Goal: Transaction & Acquisition: Subscribe to service/newsletter

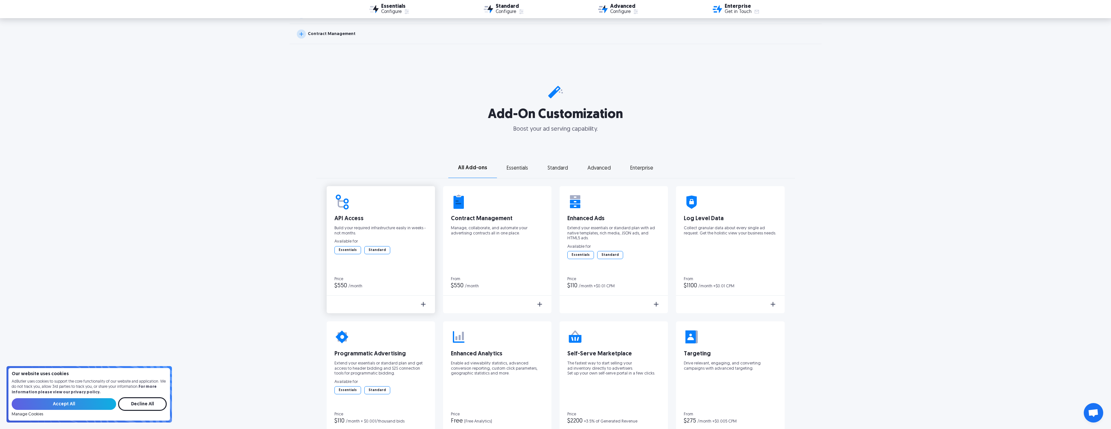
scroll to position [886, 0]
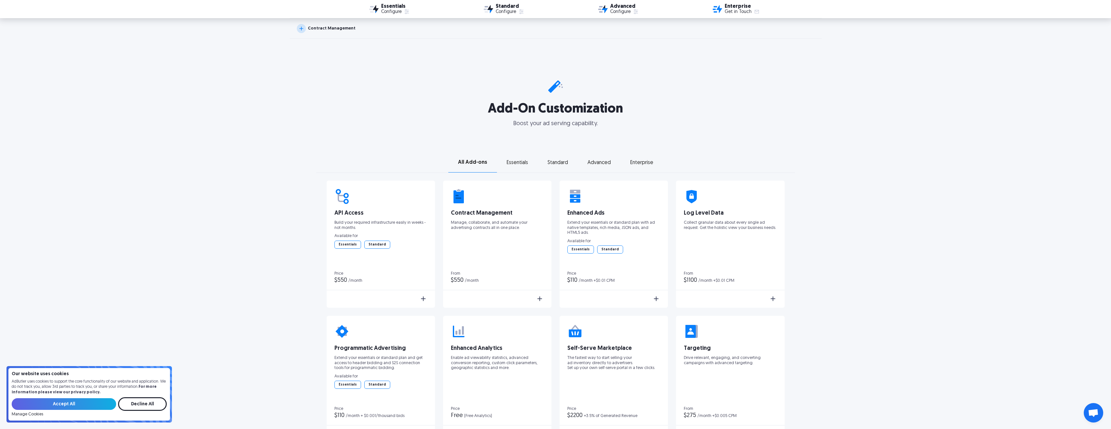
click at [522, 162] on div "Essentials" at bounding box center [517, 163] width 21 height 5
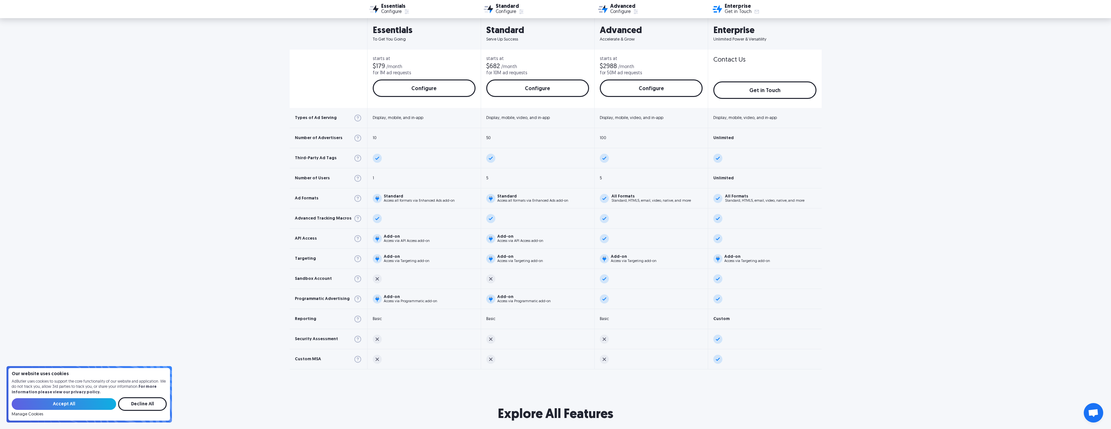
scroll to position [0, 0]
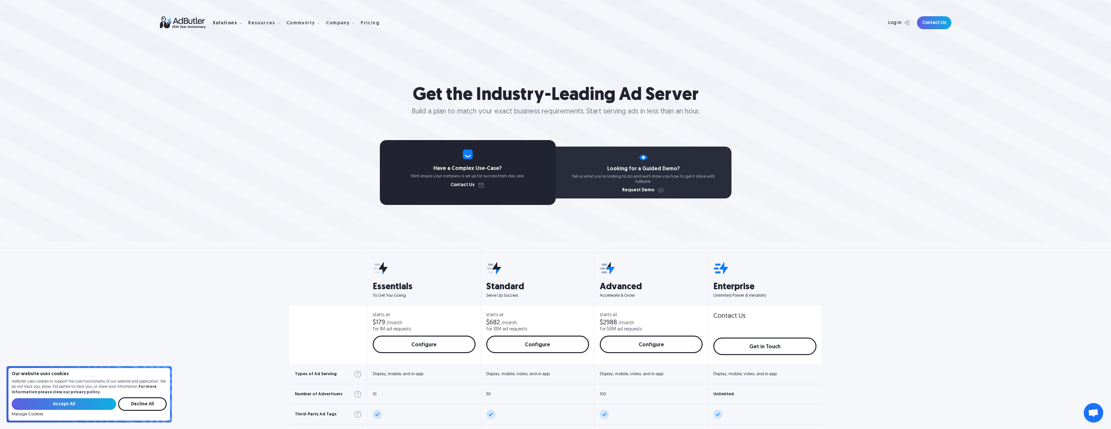
click at [237, 22] on div at bounding box center [240, 23] width 6 height 6
click at [237, 23] on div at bounding box center [240, 23] width 6 height 6
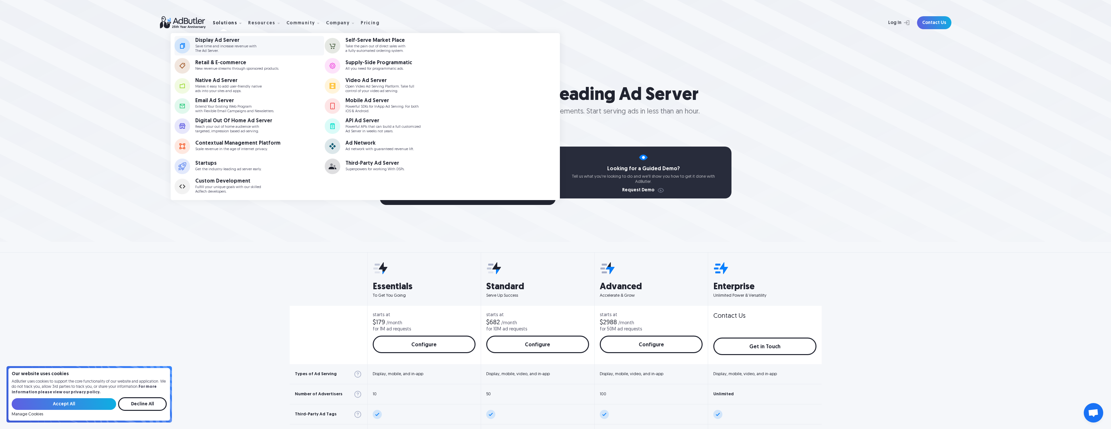
click at [235, 48] on p "Save time and increase revenue with The Ad Server." at bounding box center [225, 48] width 61 height 8
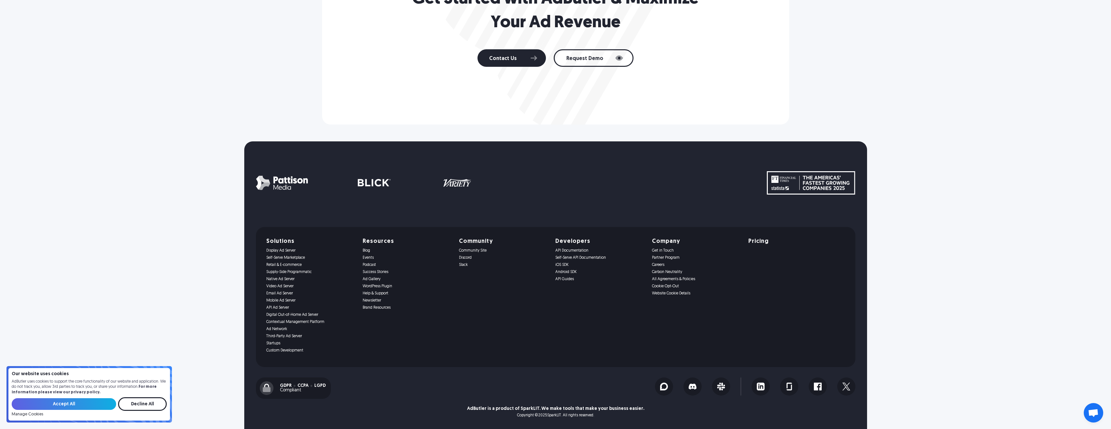
scroll to position [2399, 0]
click at [565, 249] on link "API Documentation" at bounding box center [599, 250] width 89 height 5
click at [284, 279] on link "Native Ad Server" at bounding box center [310, 279] width 89 height 5
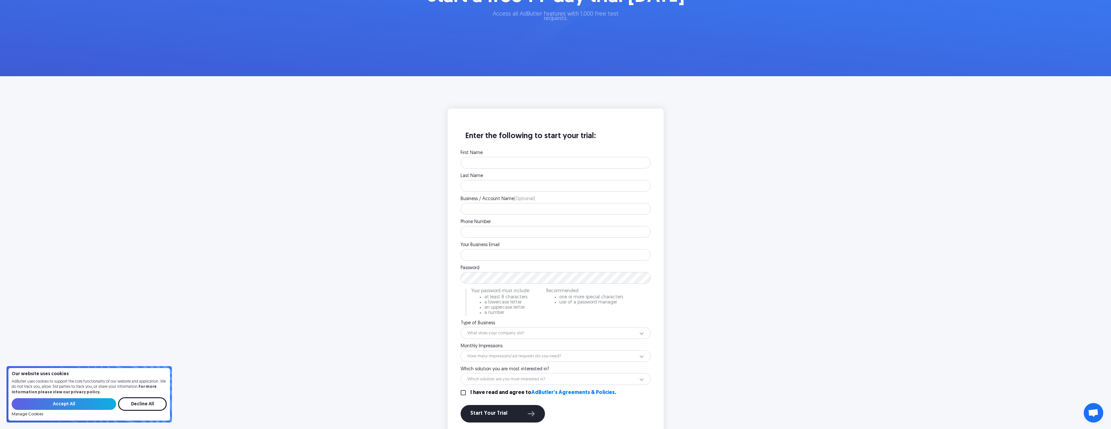
scroll to position [85, 0]
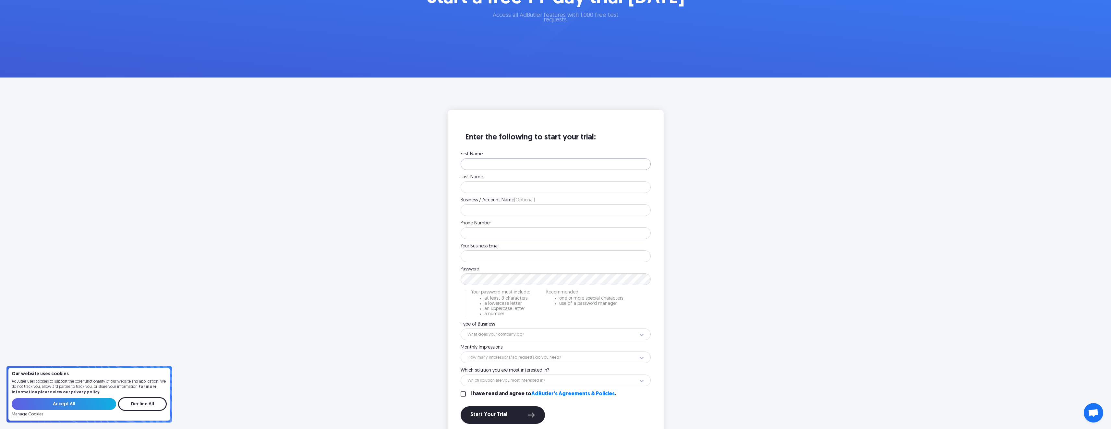
click at [478, 168] on input "First Name" at bounding box center [556, 164] width 190 height 12
type input "Brent"
type input "Reno"
type input "6128773840"
drag, startPoint x: 525, startPoint y: 256, endPoint x: 501, endPoint y: 256, distance: 23.7
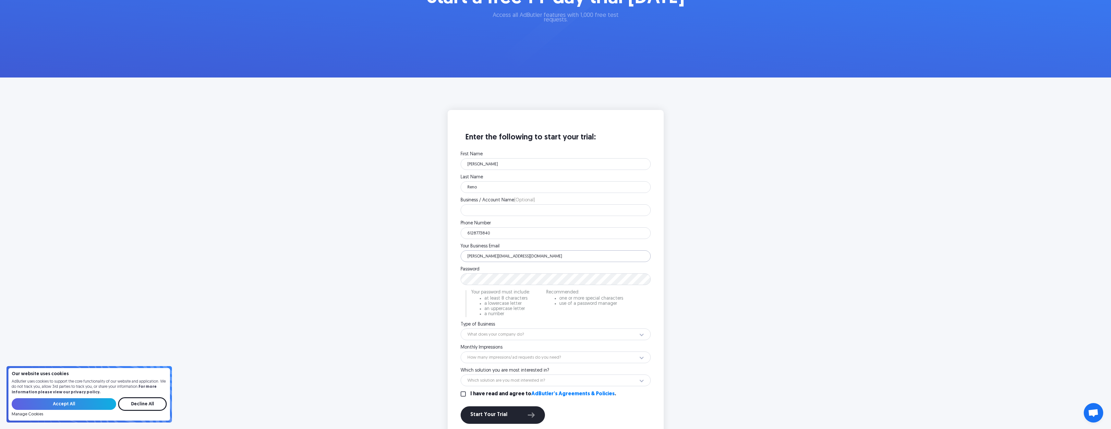
click at [501, 256] on input "brent.reno@fjorgedigital.com" at bounding box center [556, 256] width 190 height 12
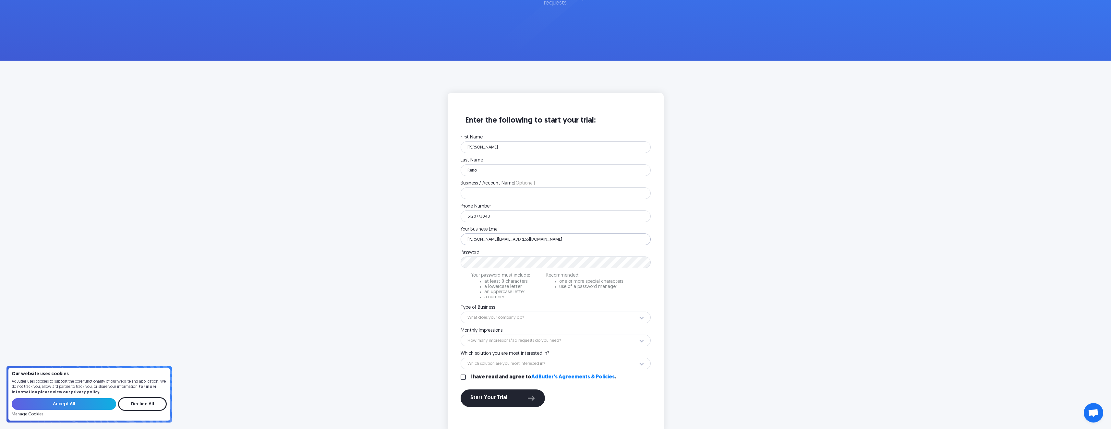
scroll to position [139, 0]
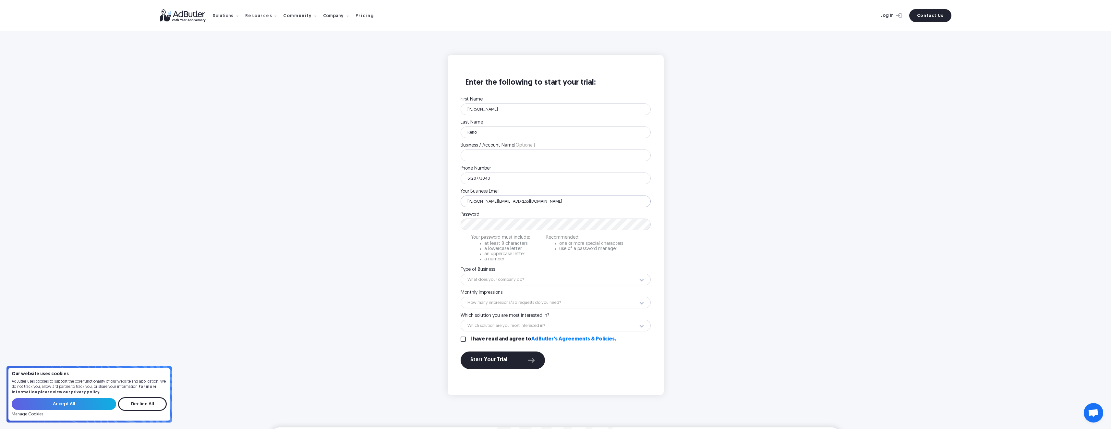
type input "brent.reno@fjorge.com"
click at [136, 401] on input "Decline All" at bounding box center [142, 404] width 49 height 14
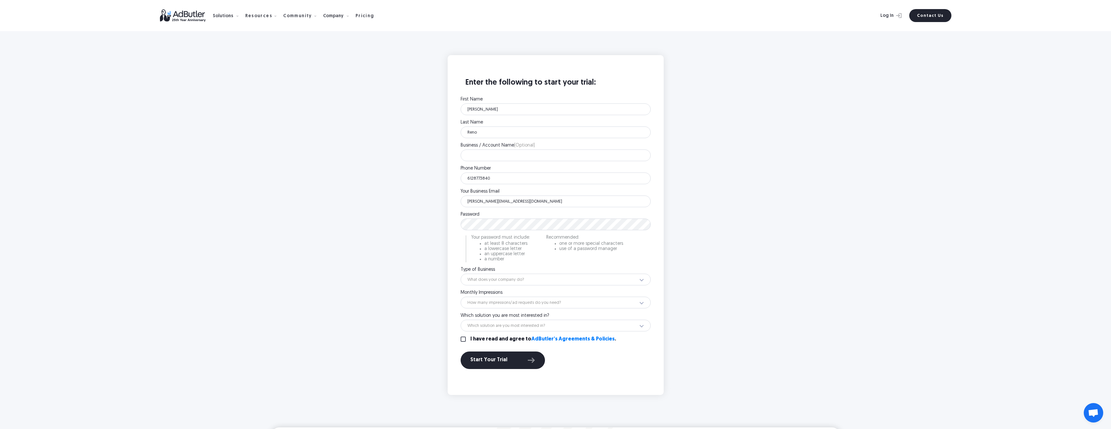
drag, startPoint x: 1030, startPoint y: 21, endPoint x: 1024, endPoint y: 15, distance: 8.9
click at [1030, 21] on div "Solutions Display Ad Server Save time and increase revenue with The Ad Server. …" at bounding box center [555, 15] width 1111 height 31
click at [530, 283] on select "What does your company do? Ad Network Agency Advertiser Brand Publisher SSP DSP…" at bounding box center [556, 280] width 190 height 12
select select "32"
click at [461, 274] on select "What does your company do? Ad Network Agency Advertiser Brand Publisher SSP DSP…" at bounding box center [556, 280] width 190 height 12
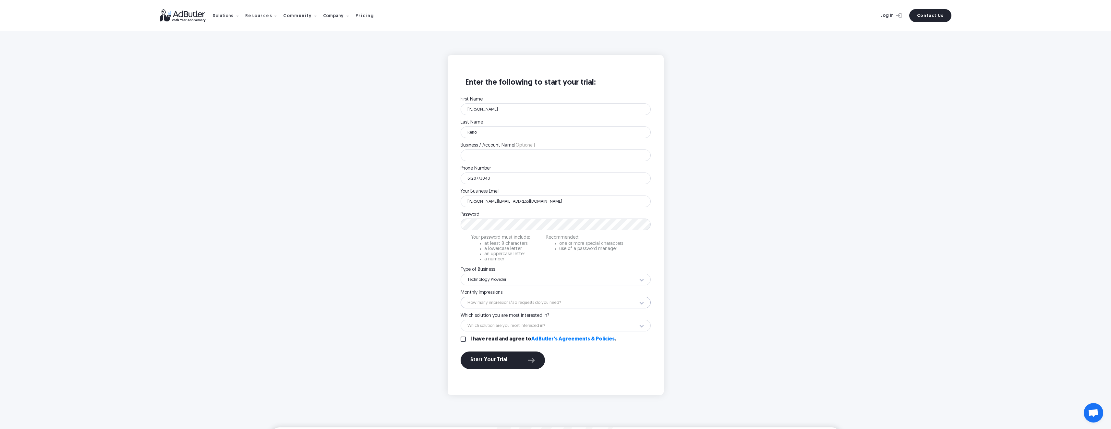
click at [498, 302] on select "How many impressions/ad requests do you need? Less than 1 million 1 - 10 millio…" at bounding box center [556, 303] width 190 height 12
select select "18"
click at [461, 297] on select "How many impressions/ad requests do you need? Less than 1 million 1 - 10 millio…" at bounding box center [556, 303] width 190 height 12
click at [489, 327] on select "Which solution are you most interested in? Display Ad Server Supply-Side Progra…" at bounding box center [556, 326] width 190 height 12
select select "Native Ad Server"
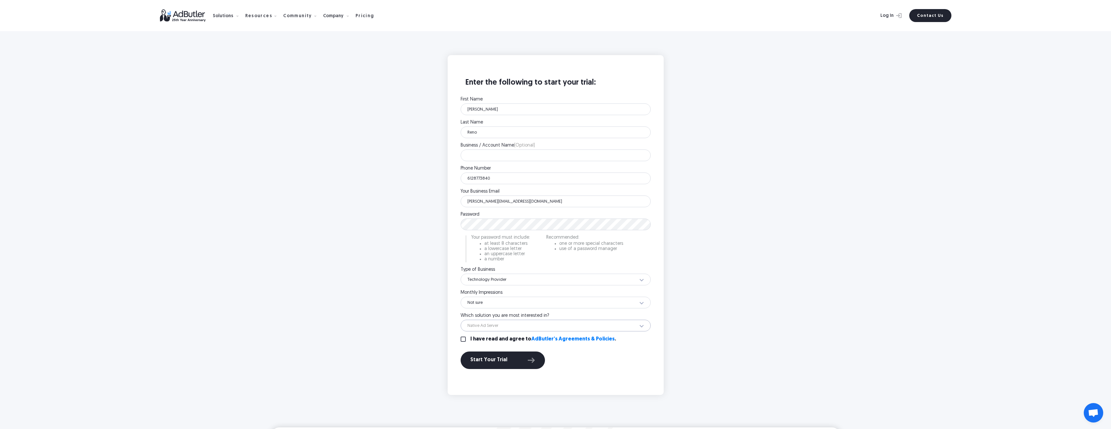
click at [461, 320] on select "Which solution are you most interested in? Display Ad Server Supply-Side Progra…" at bounding box center [556, 326] width 190 height 12
click at [463, 339] on input "I have read and agree to AdButler's Agreements & Policies ." at bounding box center [463, 339] width 5 height 5
checkbox input "true"
click at [486, 359] on div "Start Your Trial" at bounding box center [502, 360] width 65 height 8
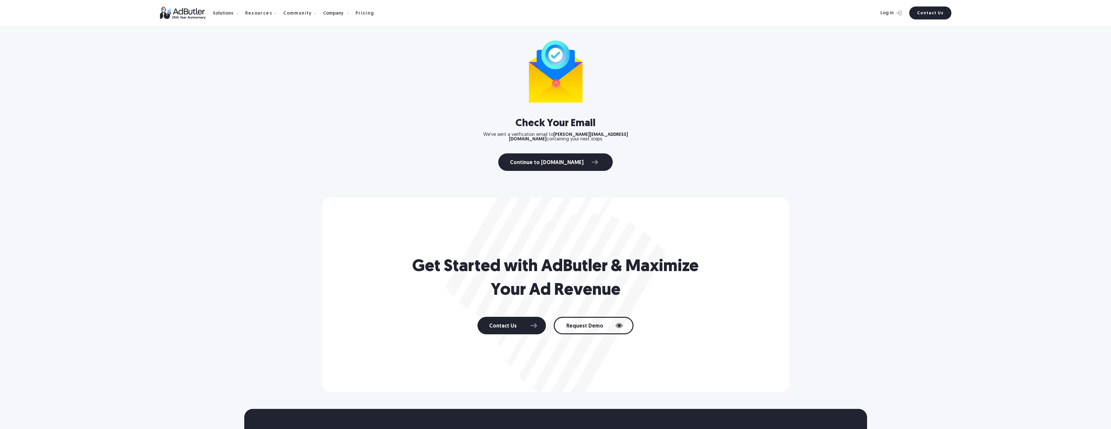
scroll to position [45, 0]
